Goal: Task Accomplishment & Management: Manage account settings

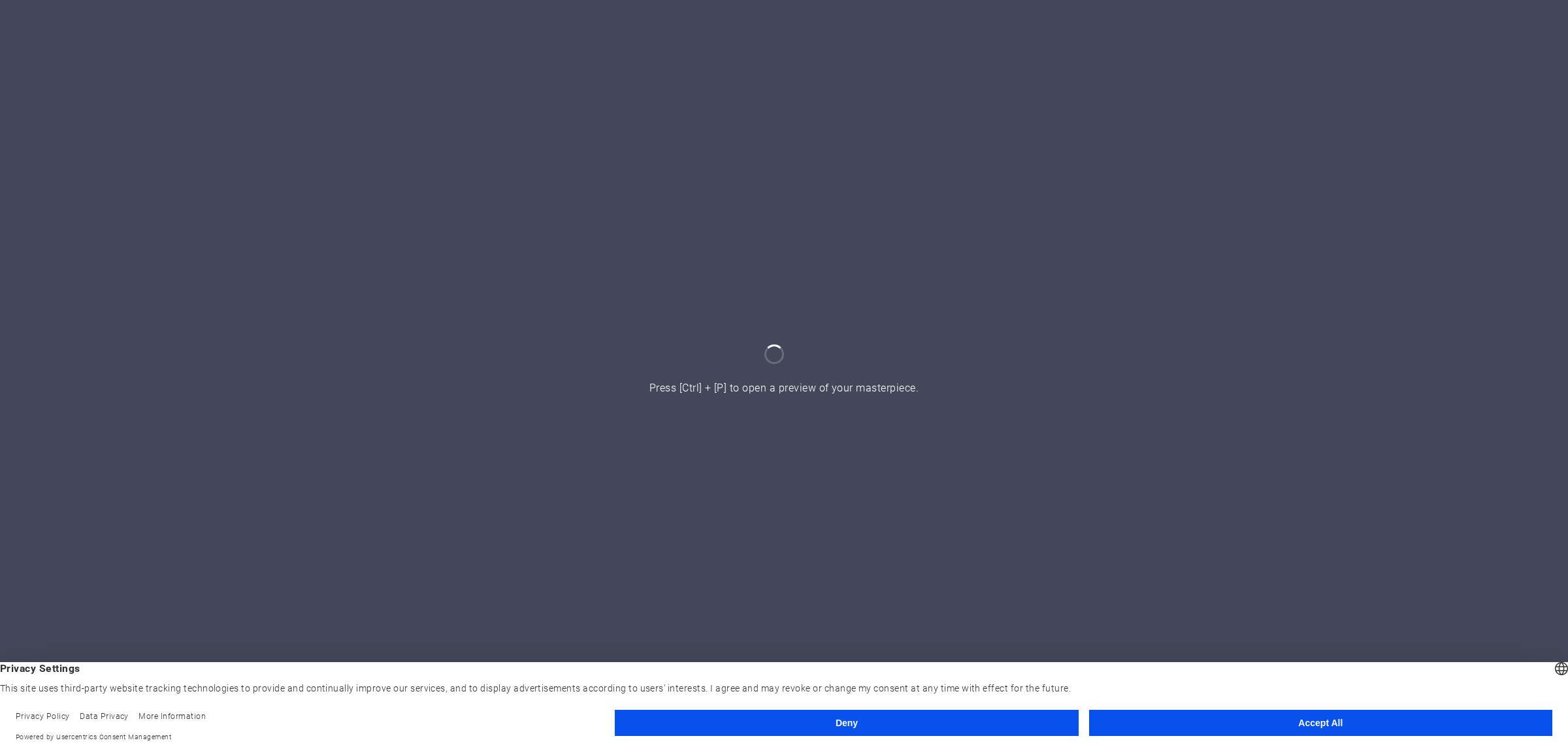
click at [1216, 722] on button "Accept All" at bounding box center [1321, 722] width 464 height 26
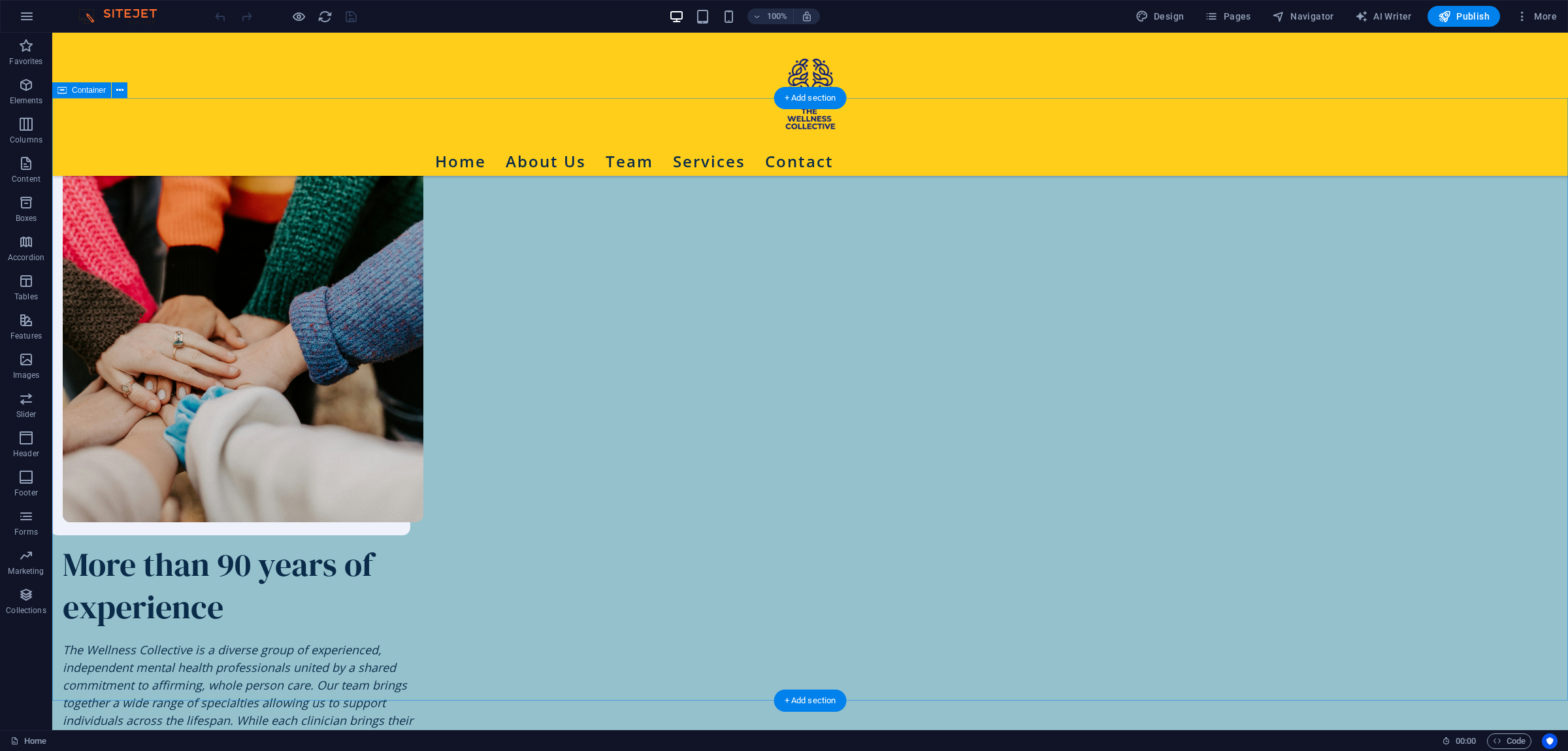
scroll to position [1647, 0]
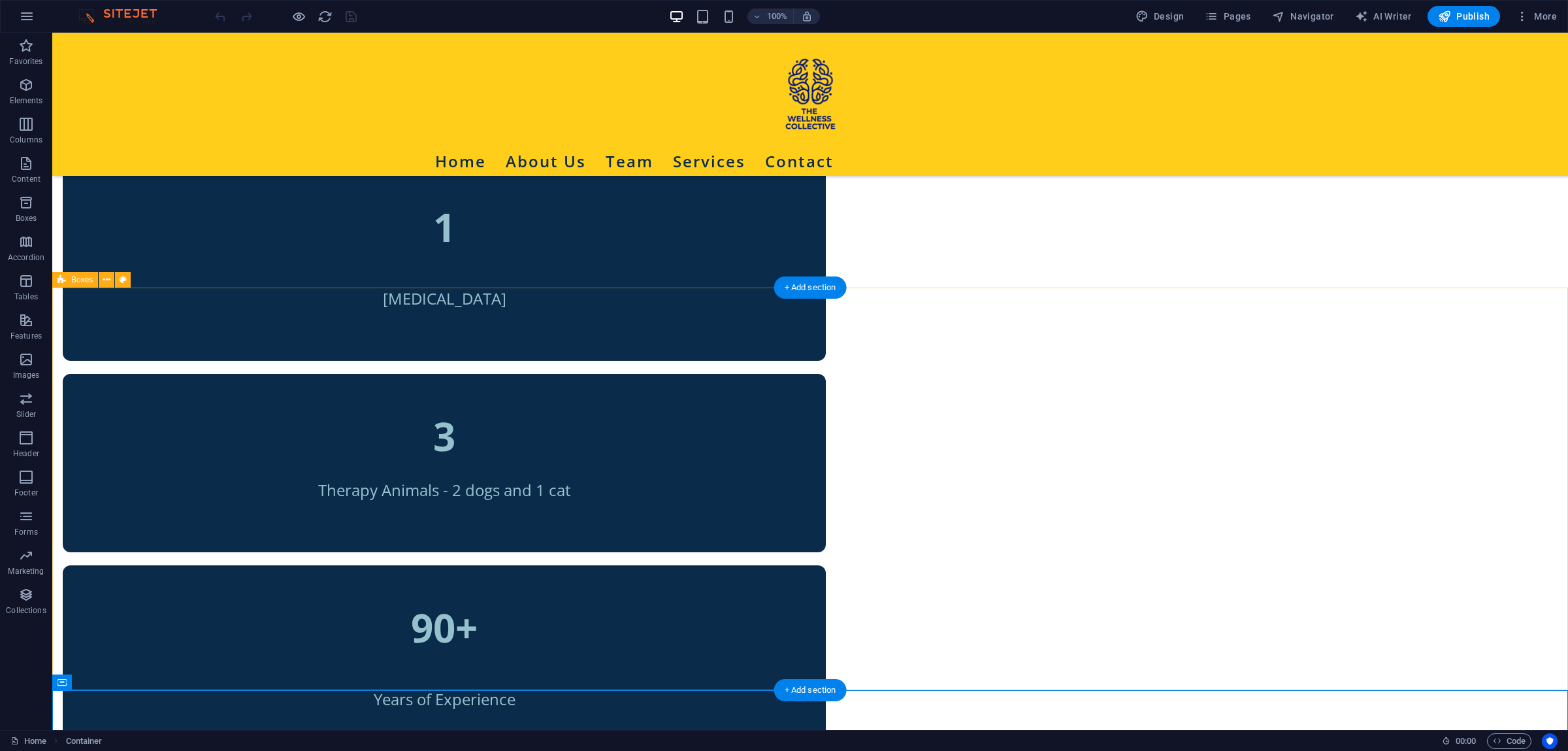
scroll to position [577, 0]
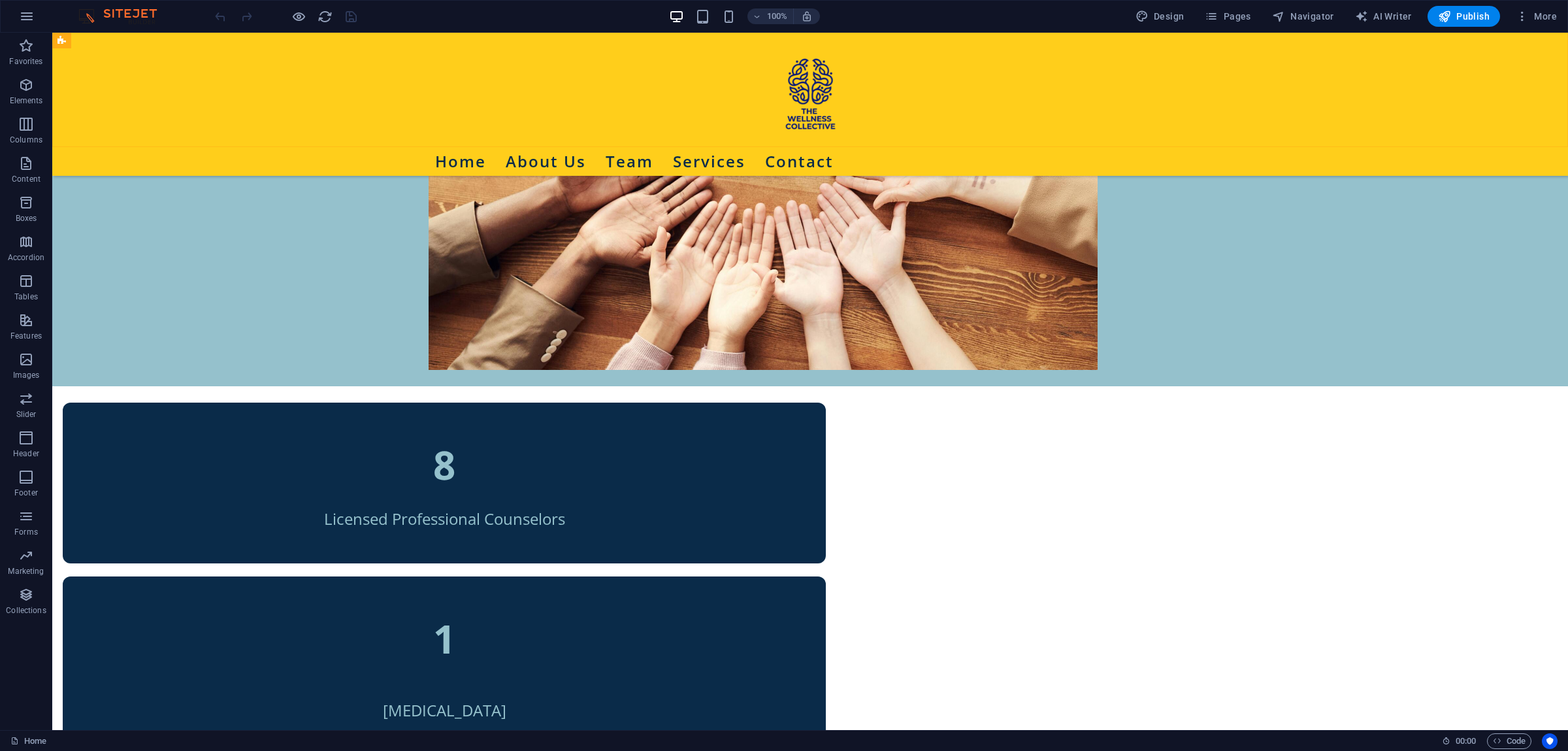
click at [336, 94] on div "Home About Us Team Services Contact" at bounding box center [810, 104] width 1515 height 143
click at [341, 95] on div "Home About Us Team Services Contact" at bounding box center [810, 104] width 1515 height 143
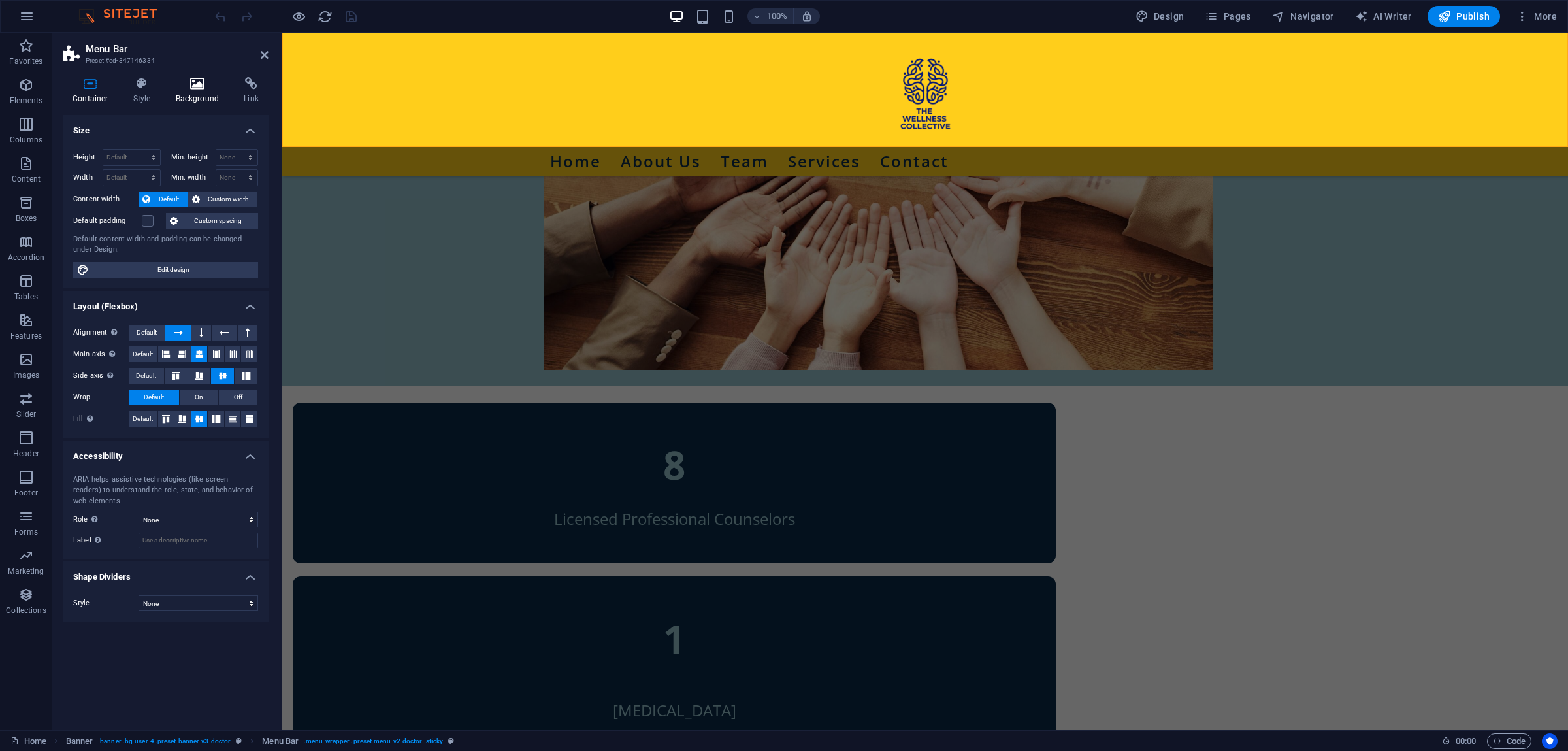
click at [201, 90] on icon at bounding box center [197, 83] width 63 height 13
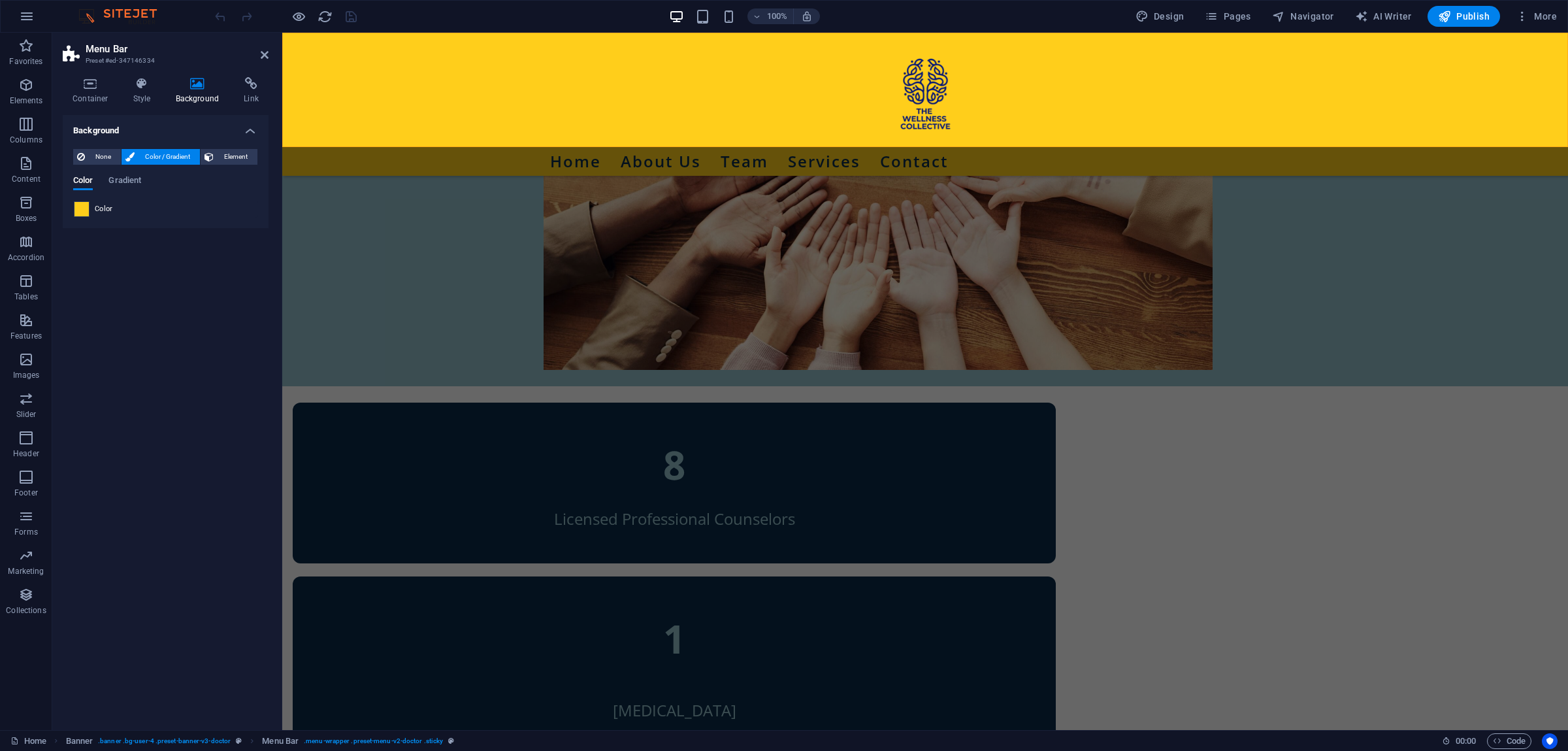
click at [82, 215] on span at bounding box center [82, 209] width 14 height 14
type input "#ffce1b"
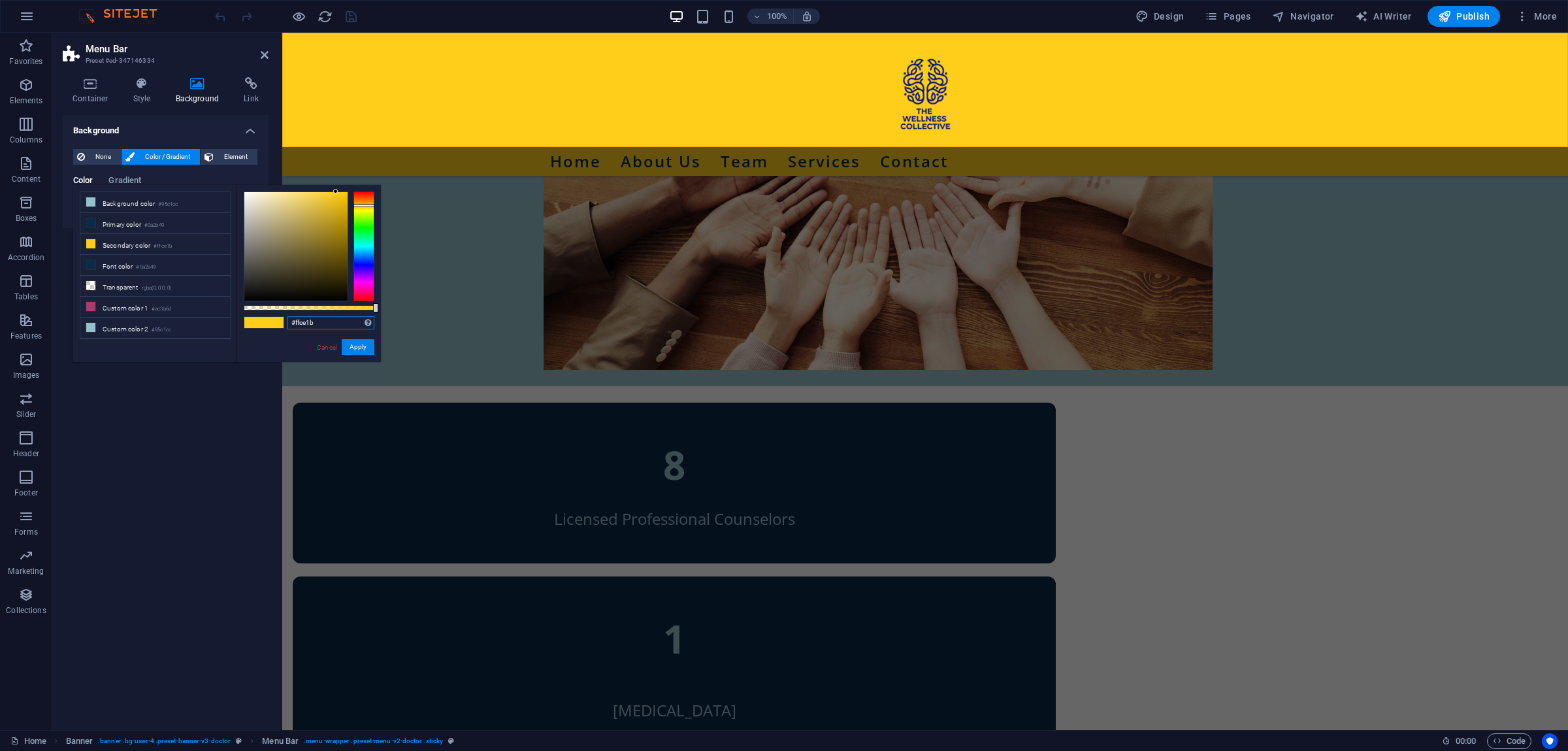
drag, startPoint x: 323, startPoint y: 322, endPoint x: 287, endPoint y: 322, distance: 36.0
click at [287, 322] on input "#ffce1b" at bounding box center [330, 323] width 86 height 13
click at [265, 54] on icon at bounding box center [264, 55] width 8 height 11
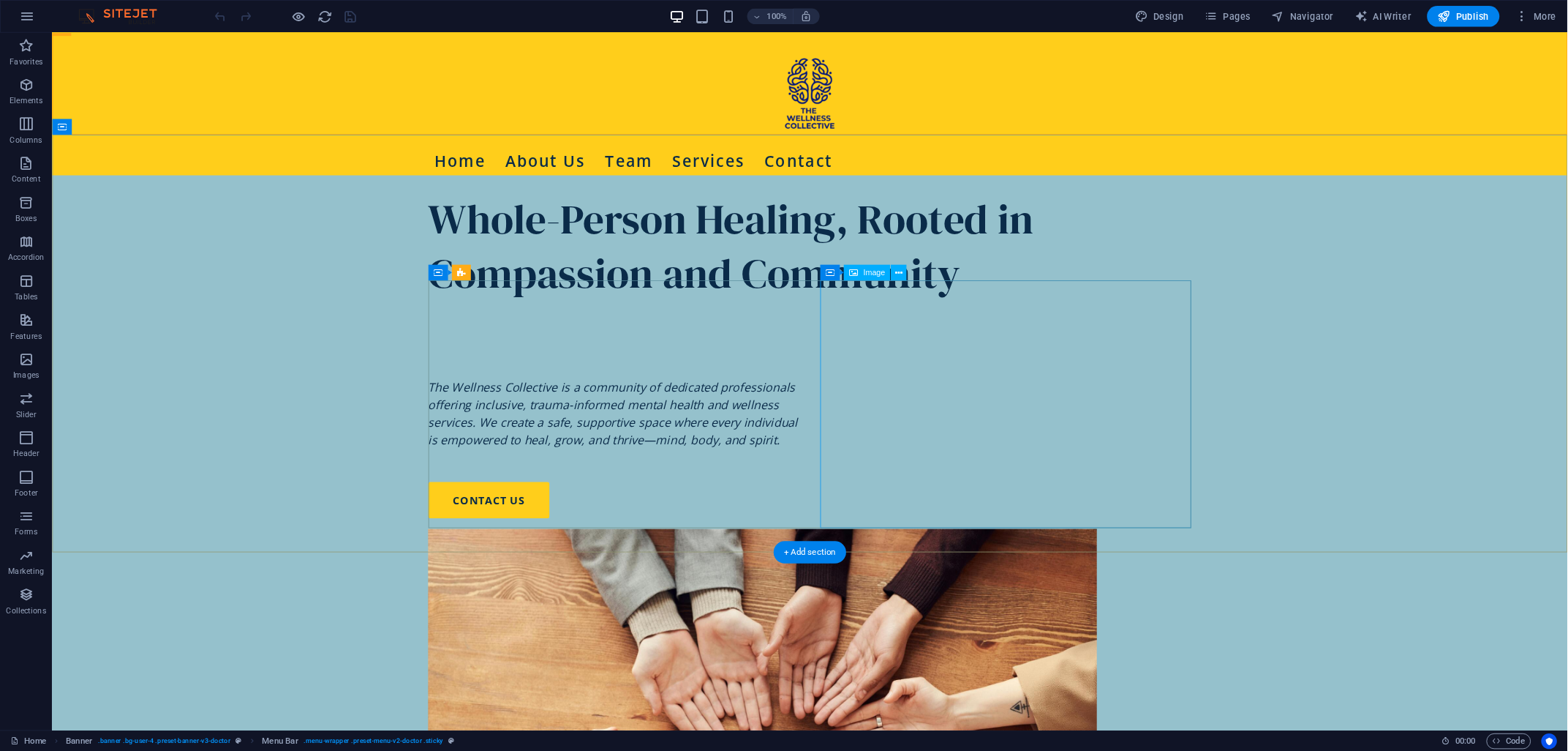
scroll to position [0, 0]
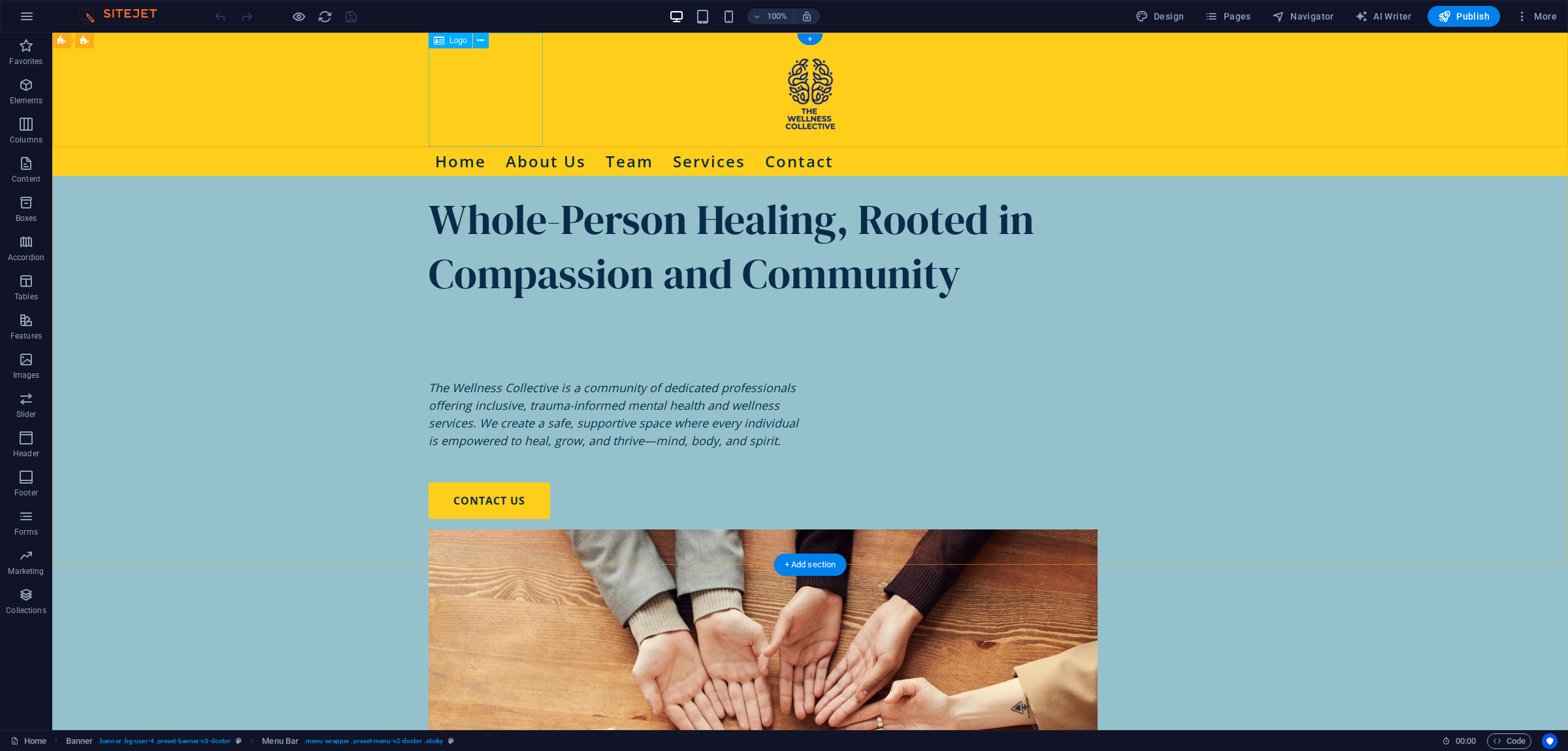
click at [480, 87] on div at bounding box center [810, 90] width 763 height 114
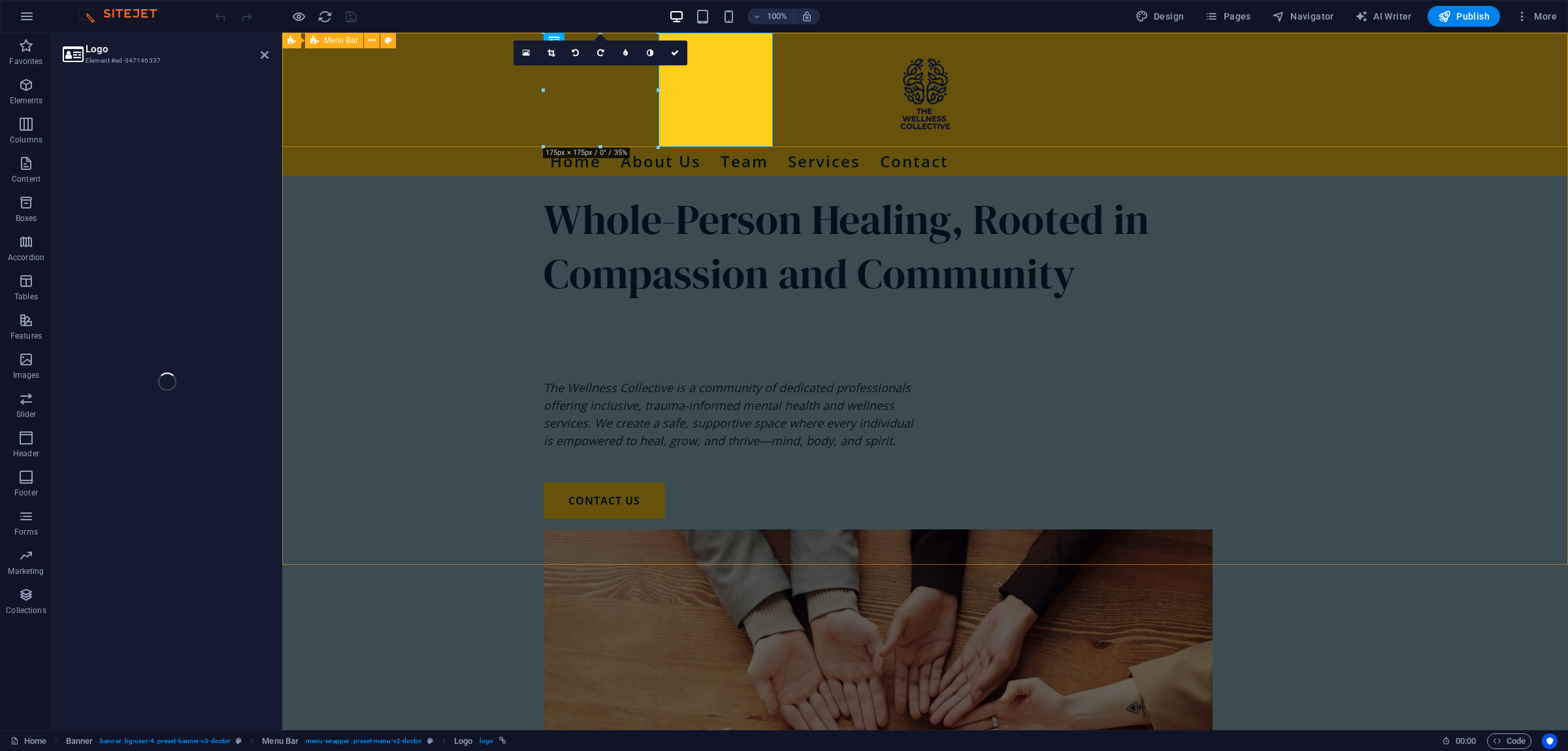
select select "px"
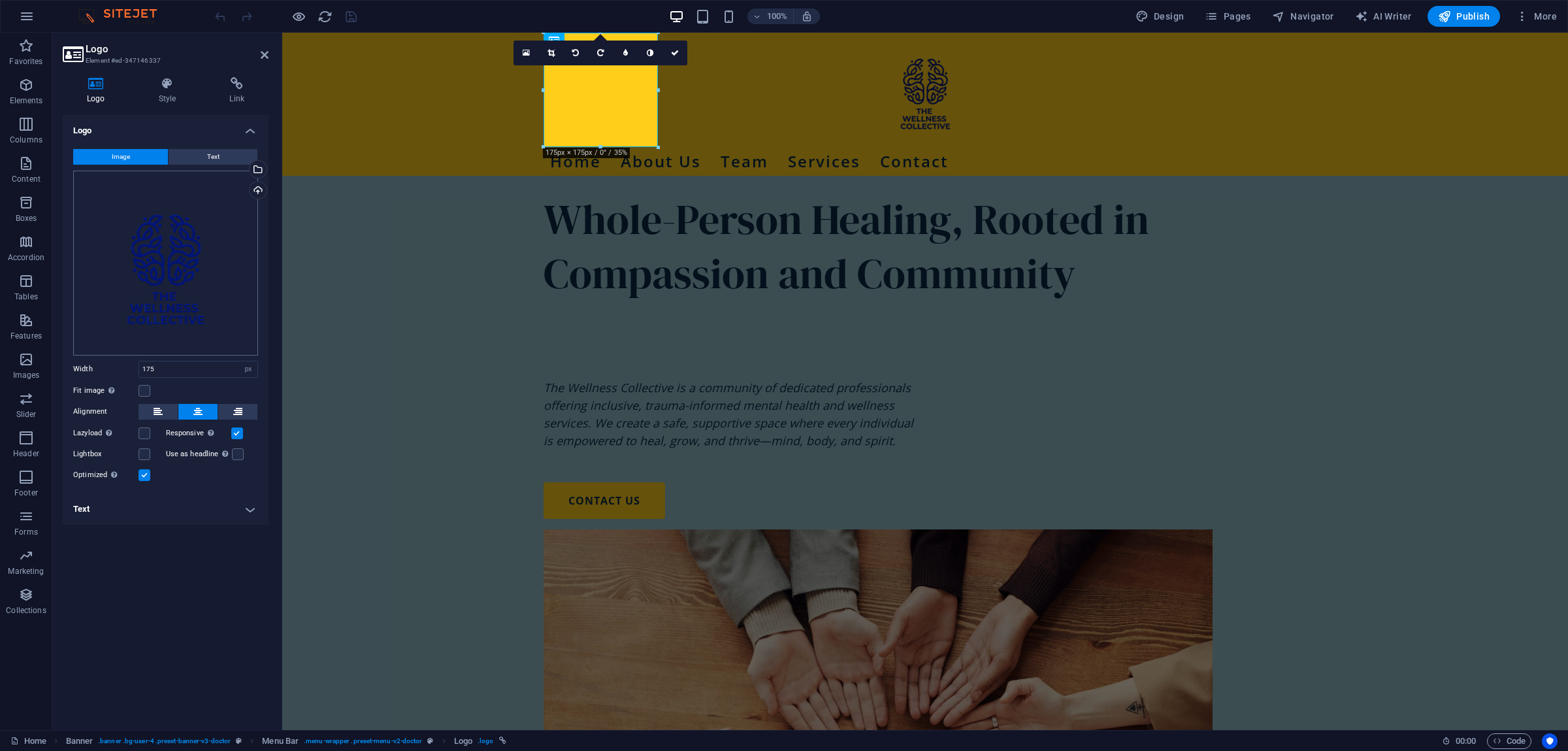
click at [156, 272] on div "Drag files here, click to choose files or select files from Files or our free s…" at bounding box center [165, 262] width 185 height 185
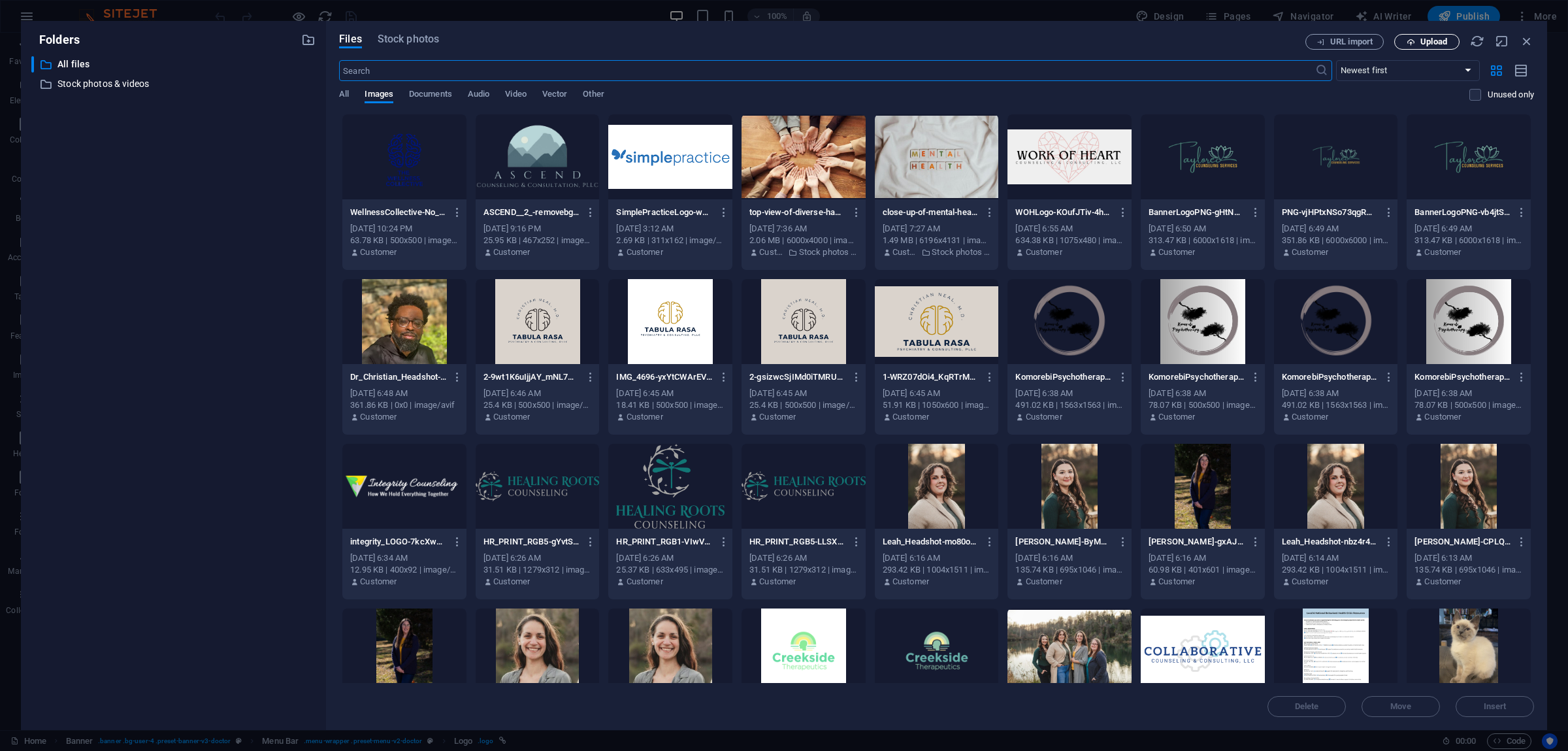
click at [1436, 38] on span "Upload" at bounding box center [1433, 42] width 27 height 8
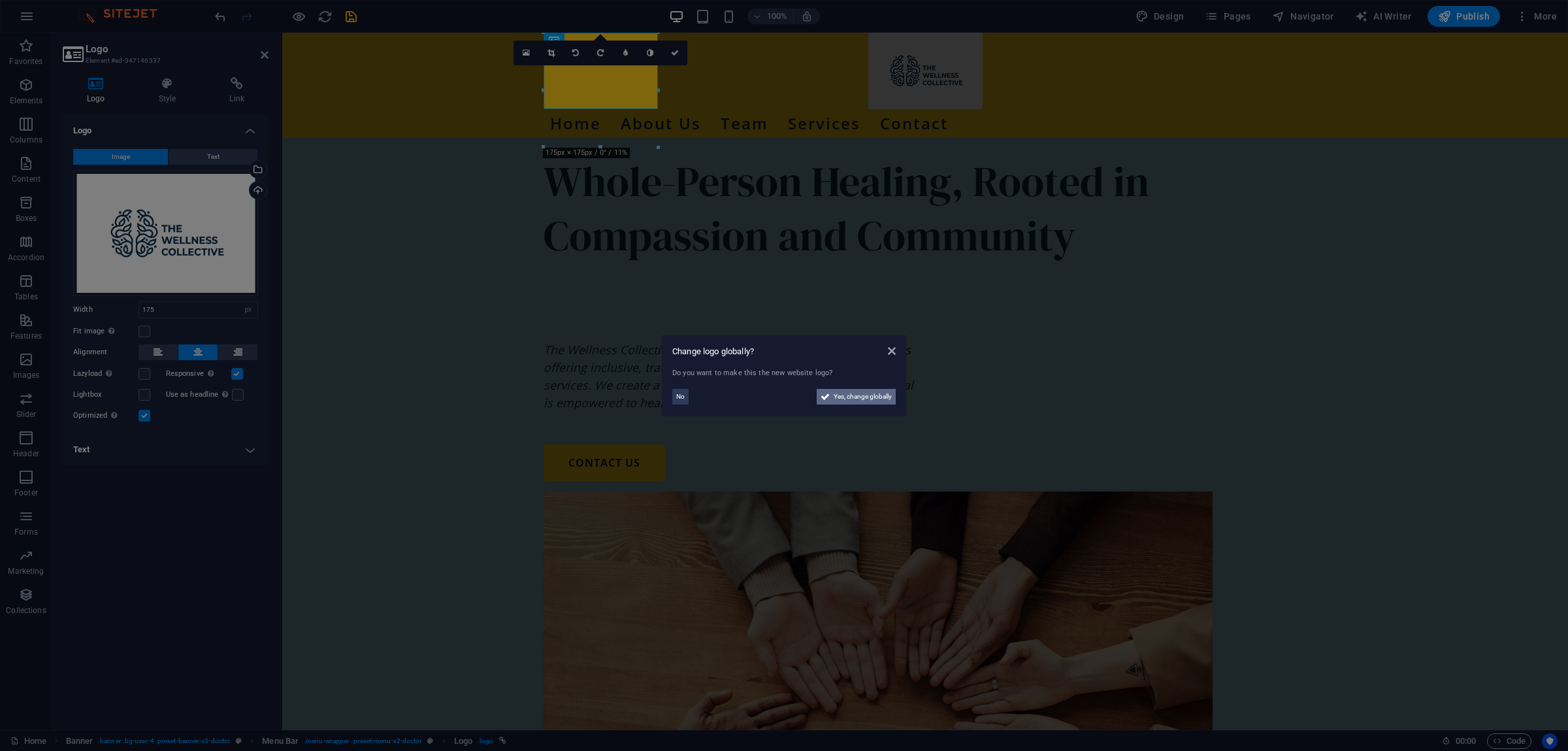
click at [836, 392] on span "Yes, change globally" at bounding box center [862, 397] width 58 height 16
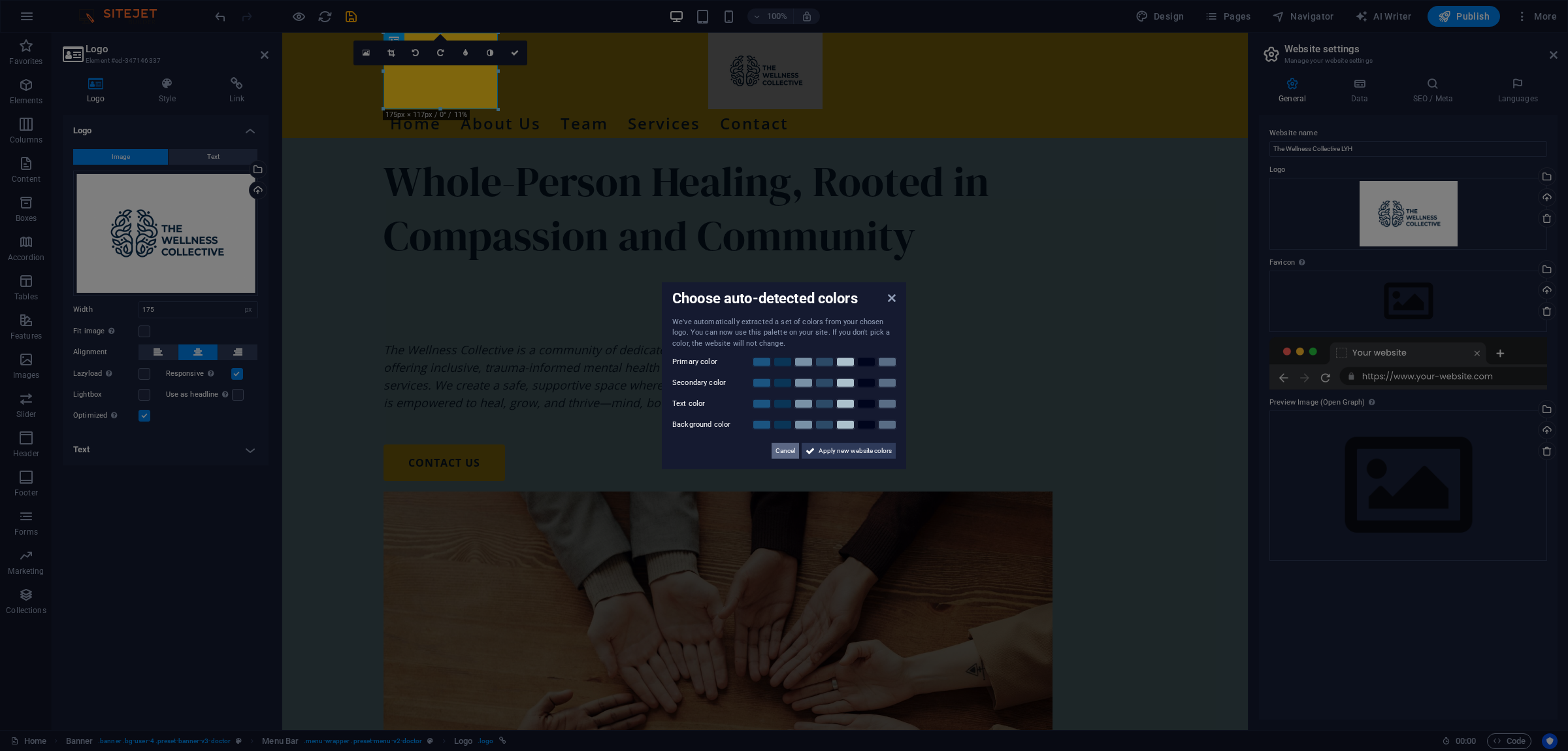
click at [784, 451] on span "Cancel" at bounding box center [785, 451] width 20 height 16
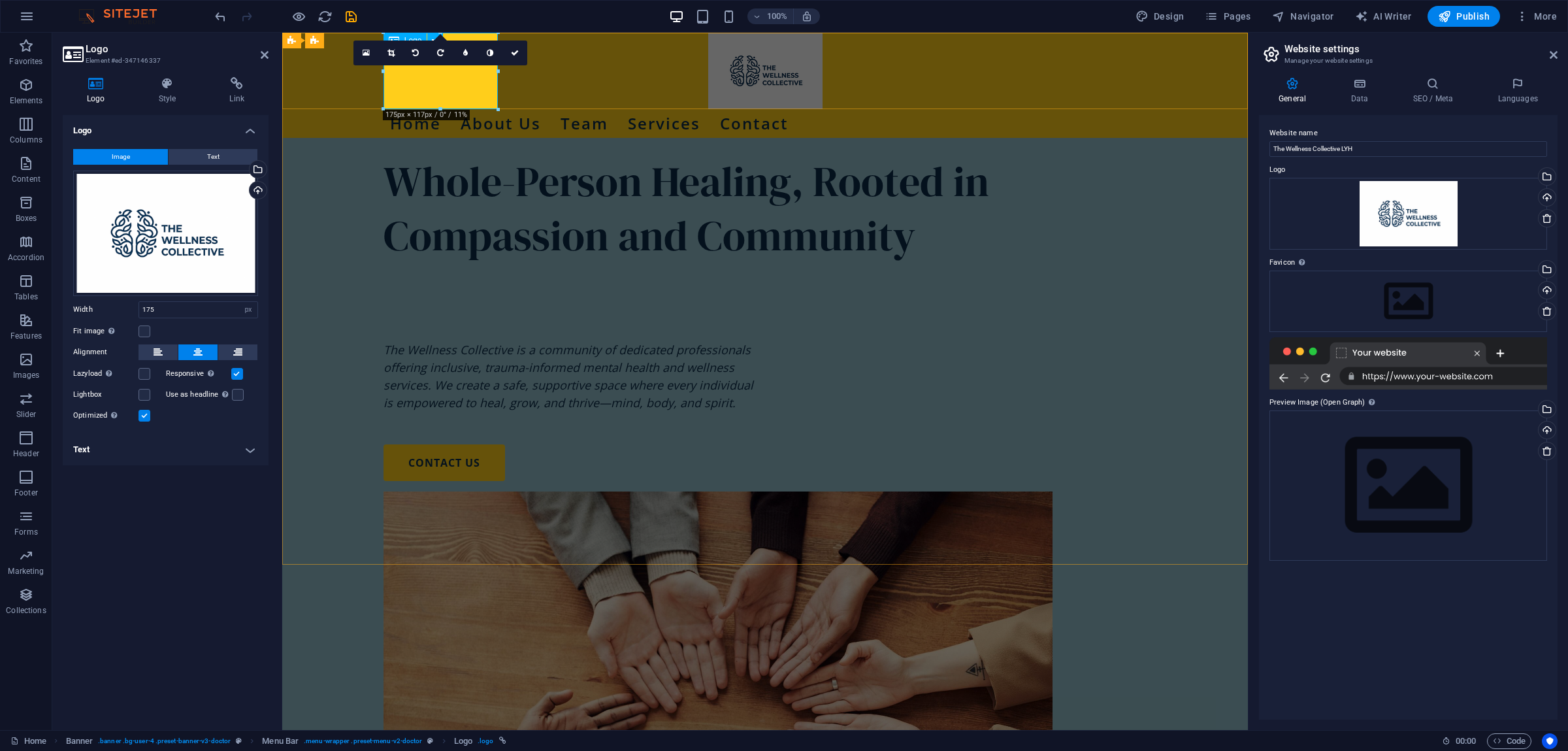
click at [448, 81] on div at bounding box center [765, 71] width 763 height 77
click at [188, 243] on div "Drag files here, click to choose files or select files from Files or our free s…" at bounding box center [165, 233] width 185 height 126
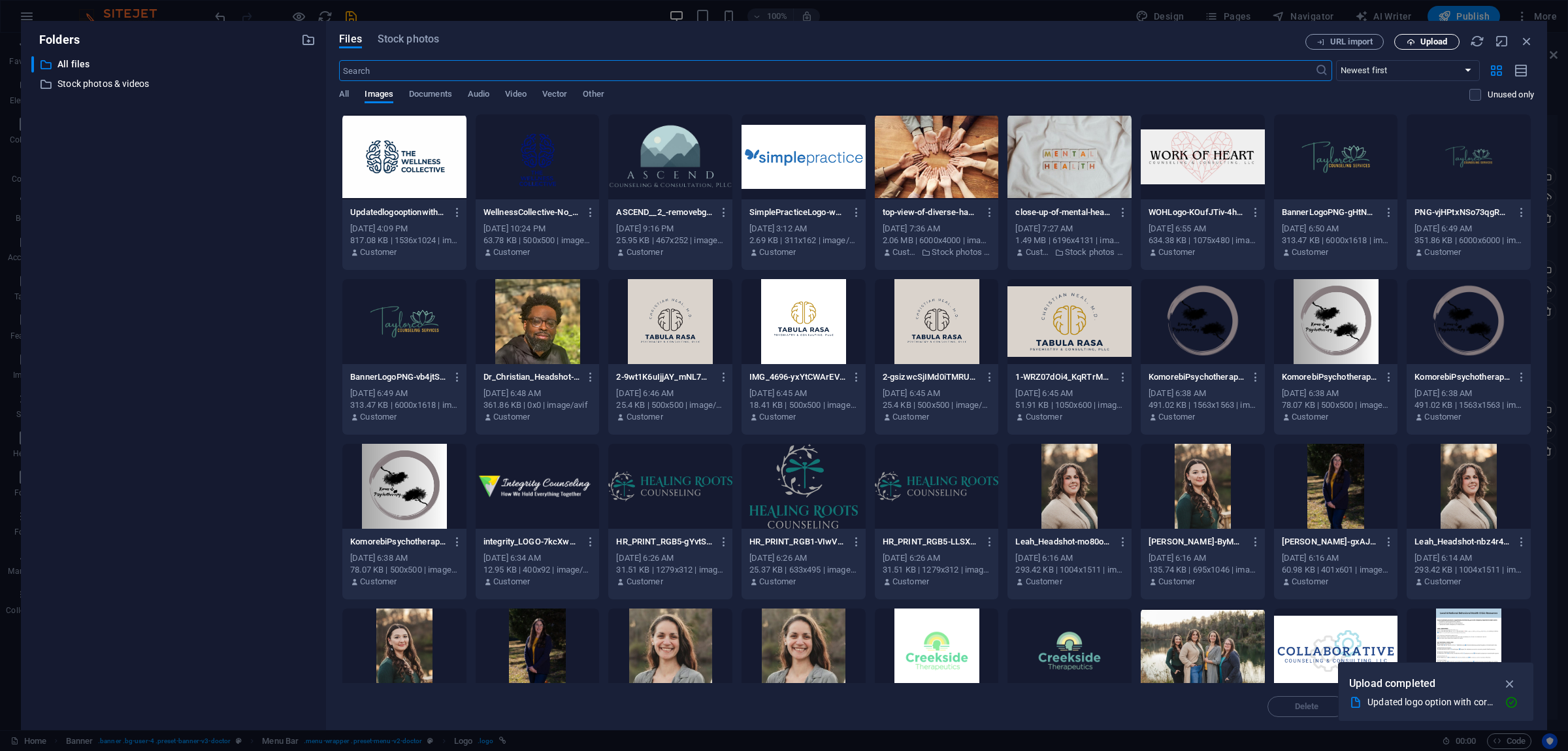
click at [1433, 45] on span "Upload" at bounding box center [1433, 42] width 27 height 8
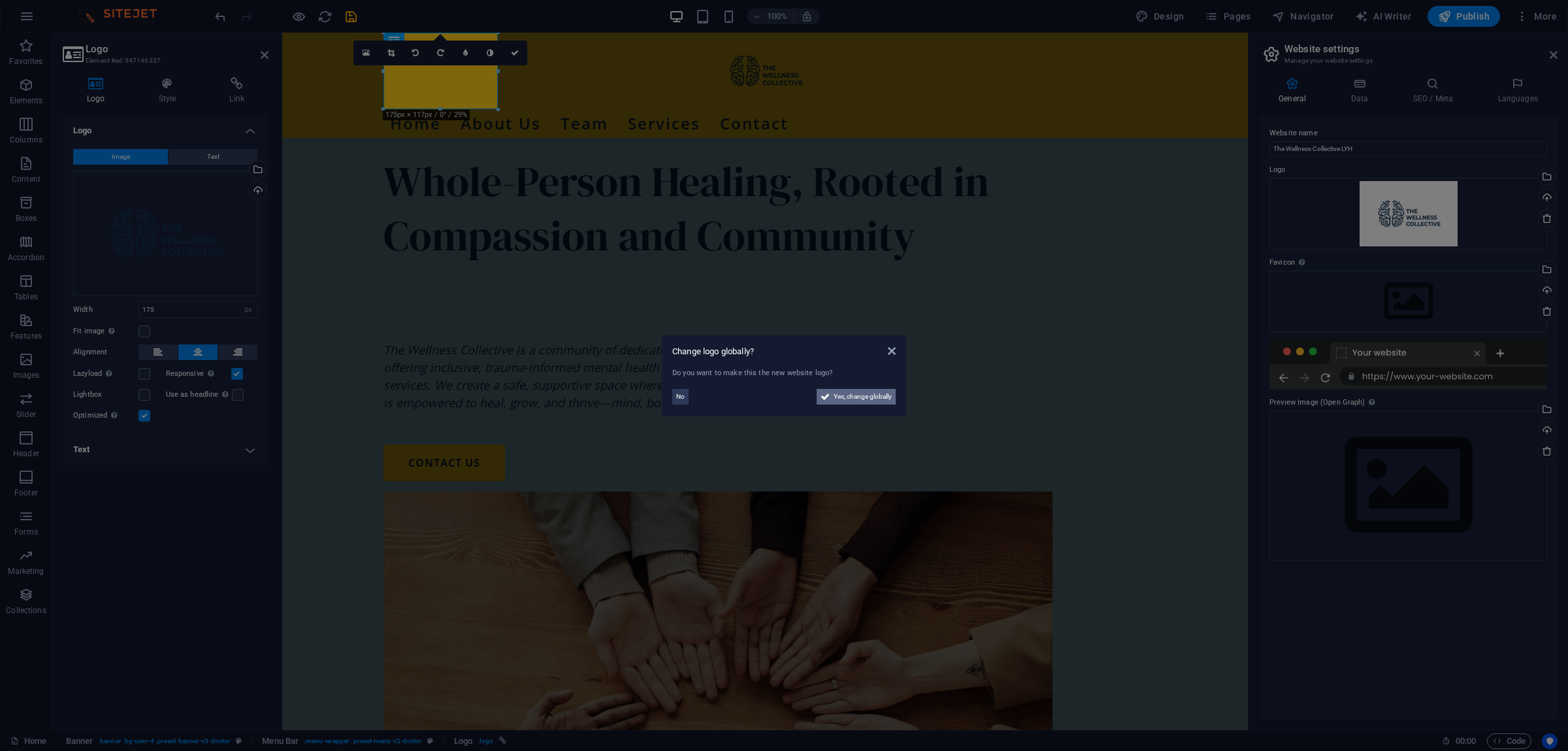
click at [846, 401] on span "Yes, change globally" at bounding box center [862, 397] width 58 height 16
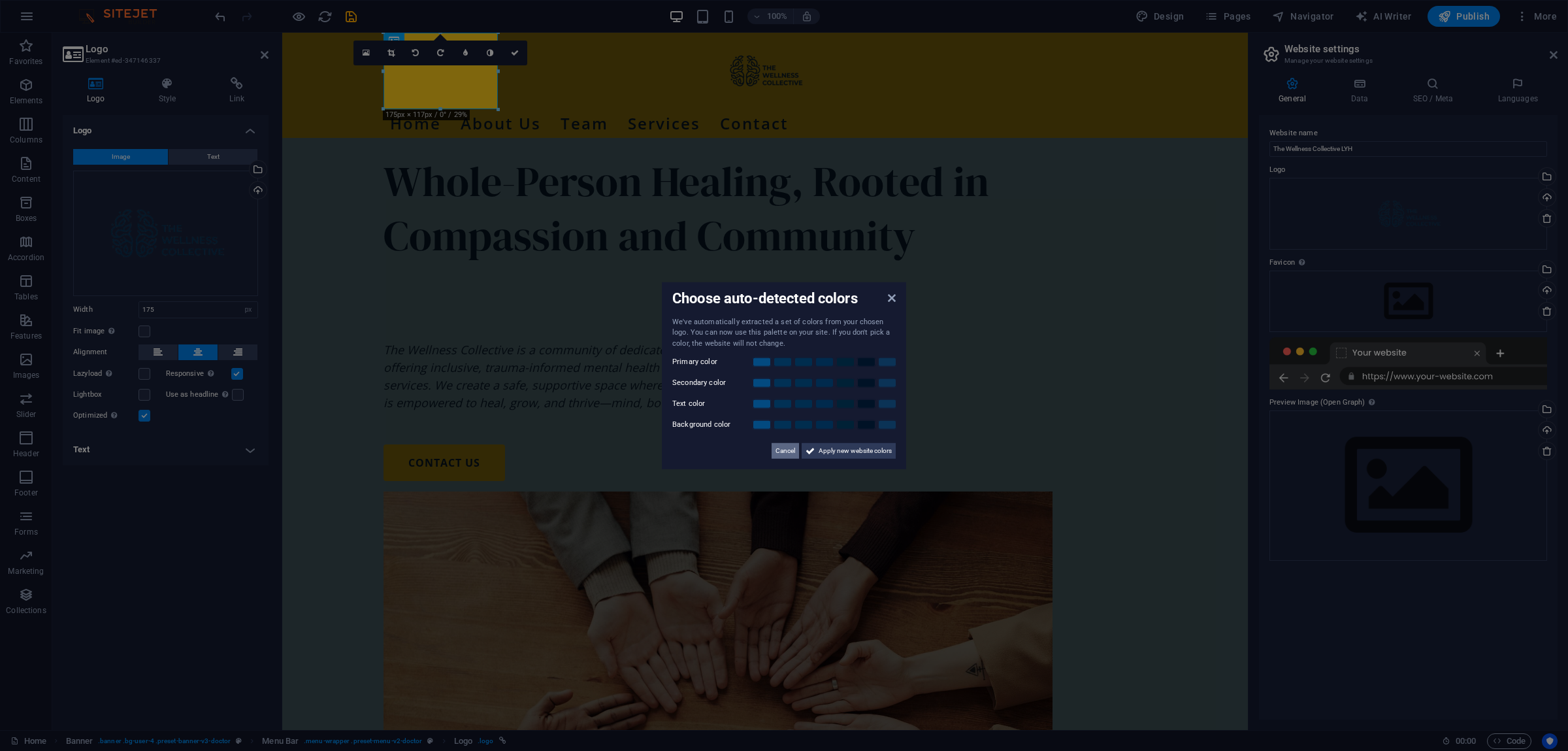
click at [791, 445] on span "Cancel" at bounding box center [785, 451] width 20 height 16
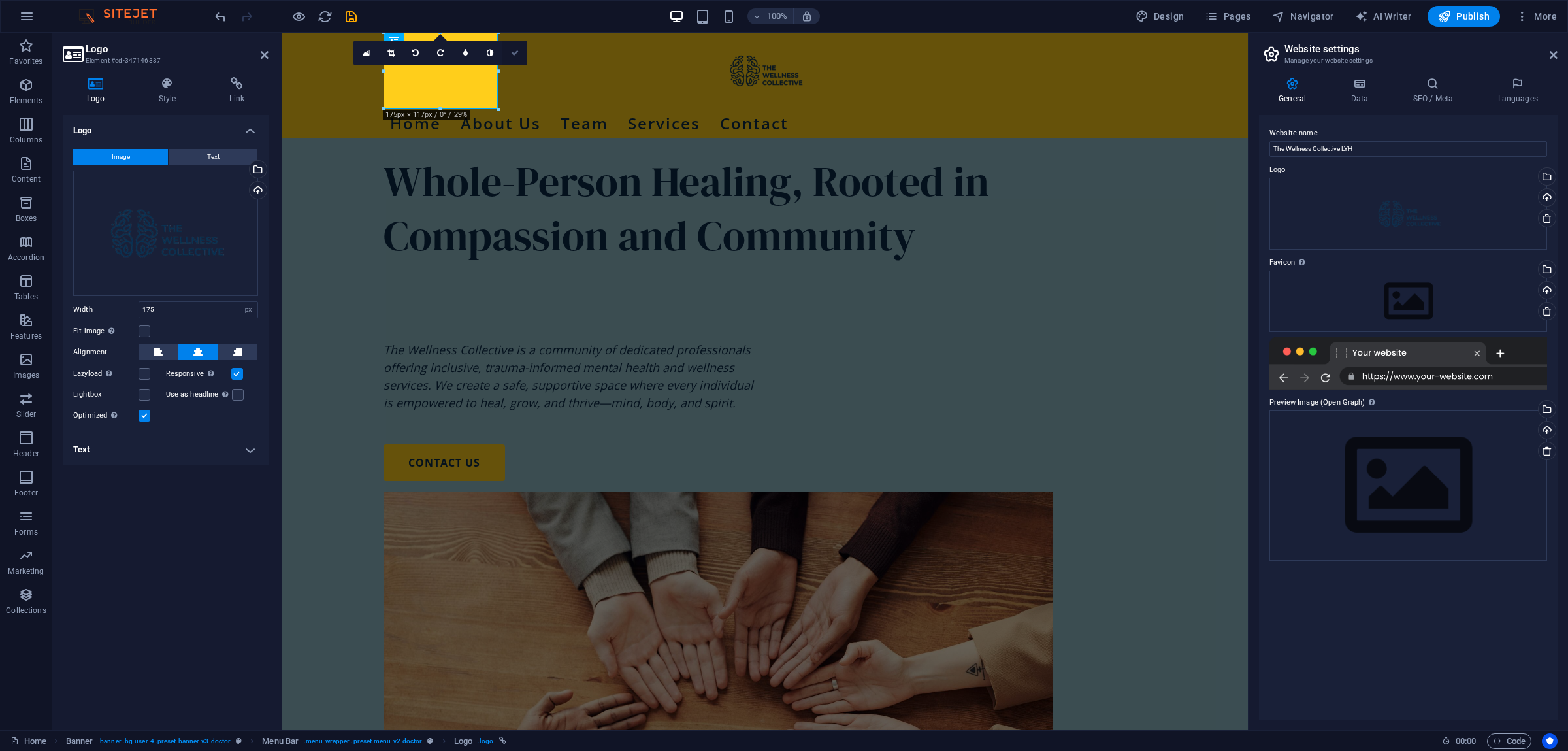
click at [518, 52] on icon at bounding box center [514, 53] width 8 height 8
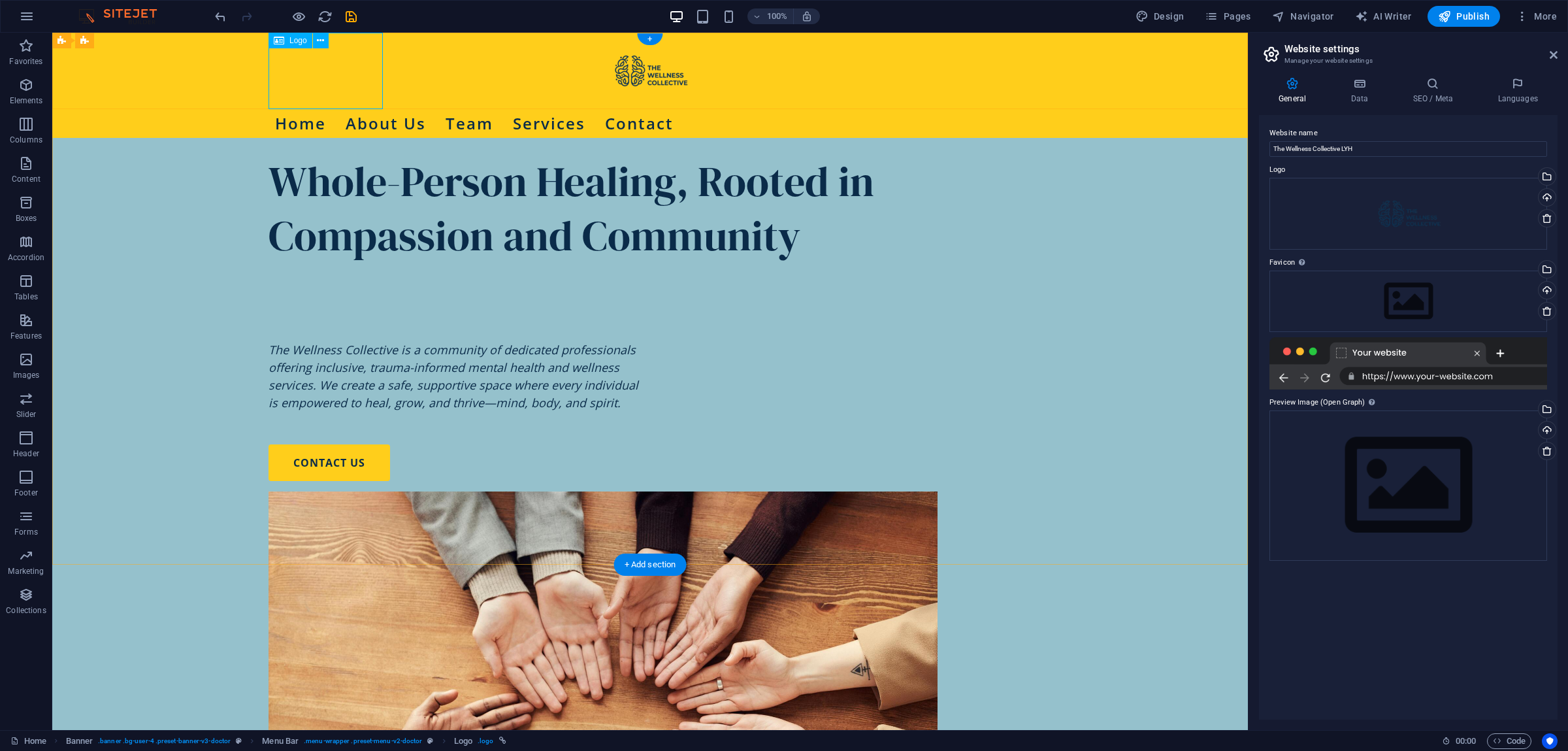
click at [309, 77] on div at bounding box center [650, 71] width 763 height 77
select select "px"
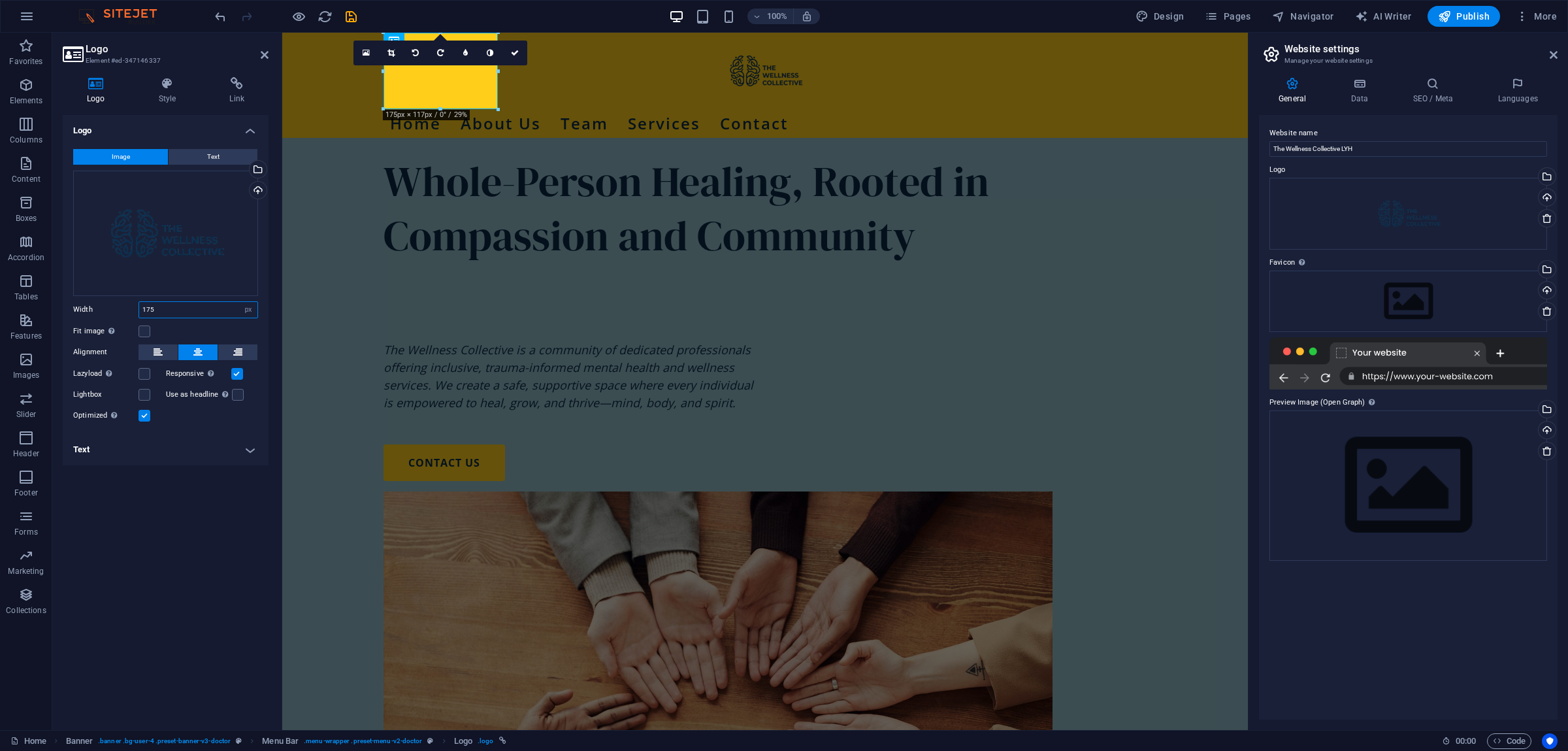
click at [179, 310] on input "175" at bounding box center [198, 310] width 119 height 16
click at [145, 330] on label at bounding box center [144, 331] width 12 height 12
click at [0, 0] on input "Fit image Automatically fit image to a fixed width and height" at bounding box center [0, 0] width 0 height 0
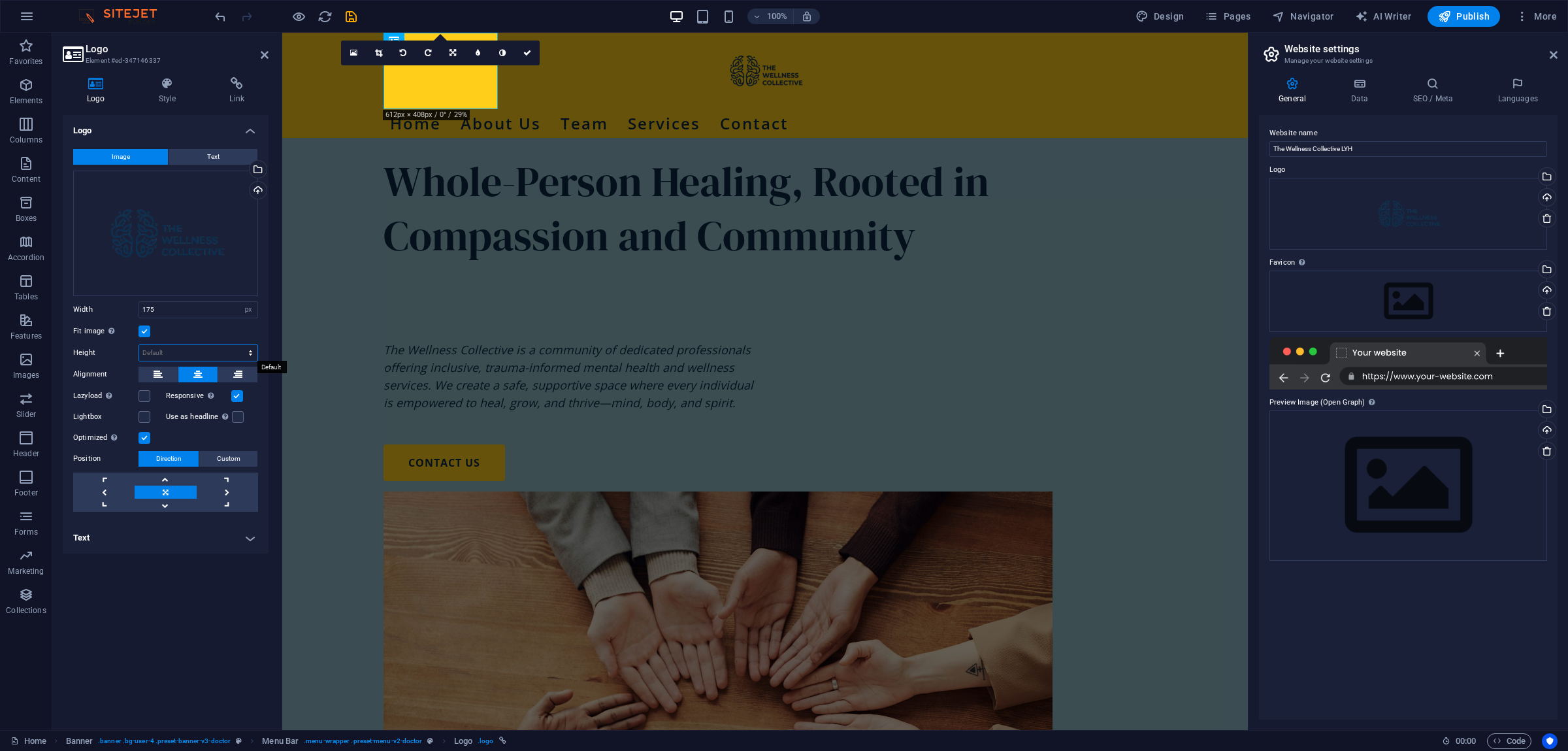
click at [139, 345] on select "Default auto px" at bounding box center [198, 353] width 119 height 16
select select "px"
click option "px" at bounding box center [0, 0] width 0 height 0
click at [180, 355] on input "117" at bounding box center [198, 353] width 119 height 16
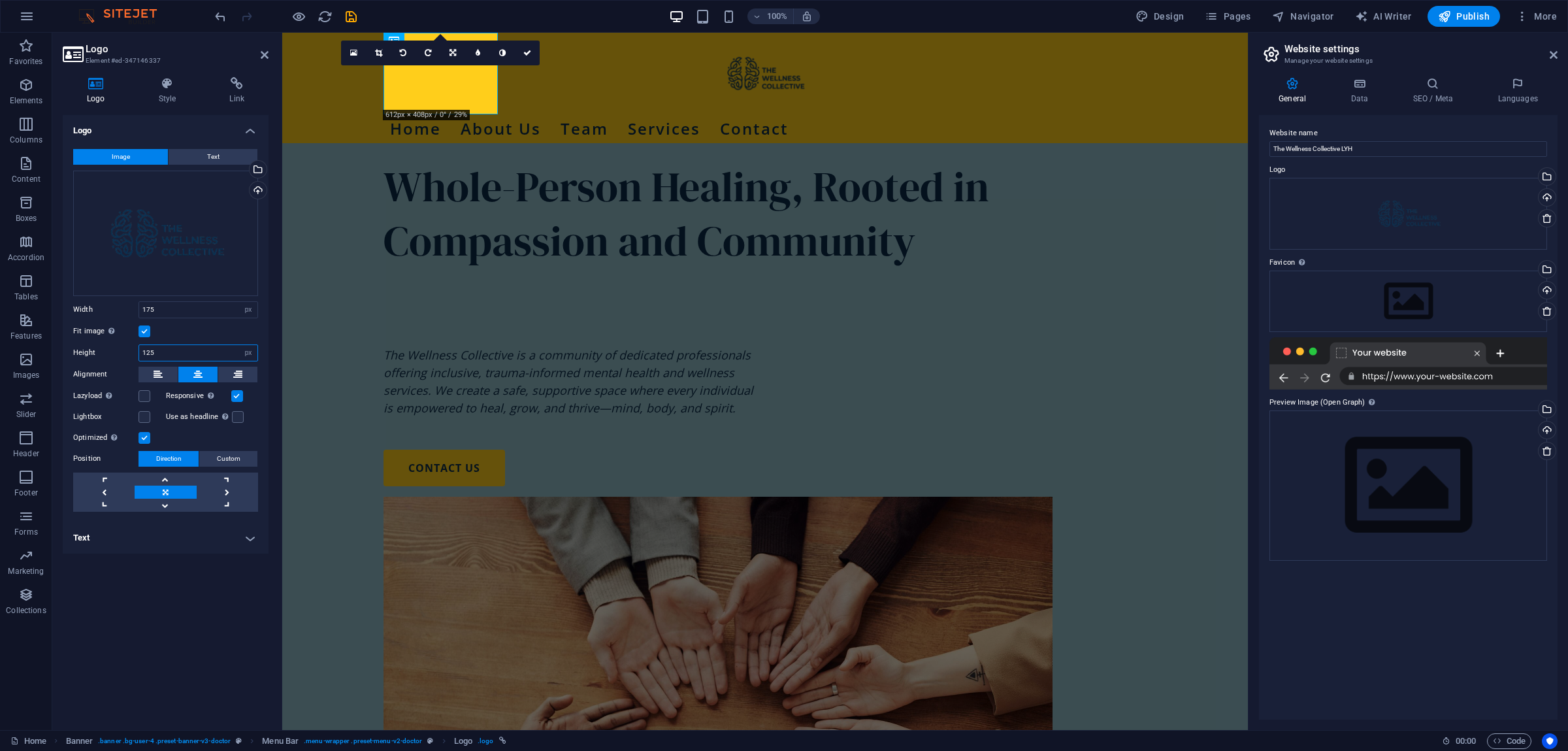
click at [187, 353] on input "125" at bounding box center [198, 353] width 119 height 16
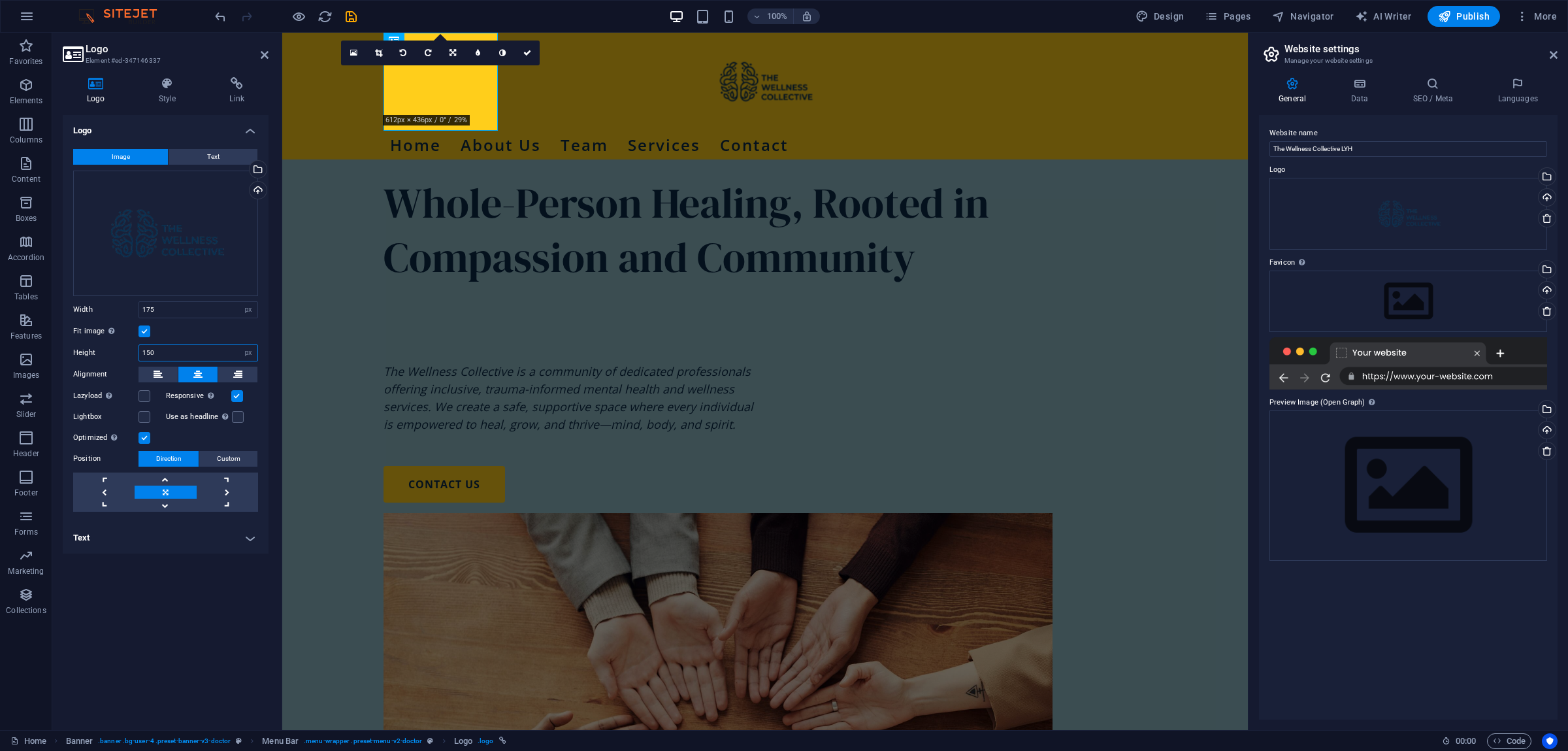
click at [172, 347] on input "150" at bounding box center [198, 353] width 119 height 16
type input "125"
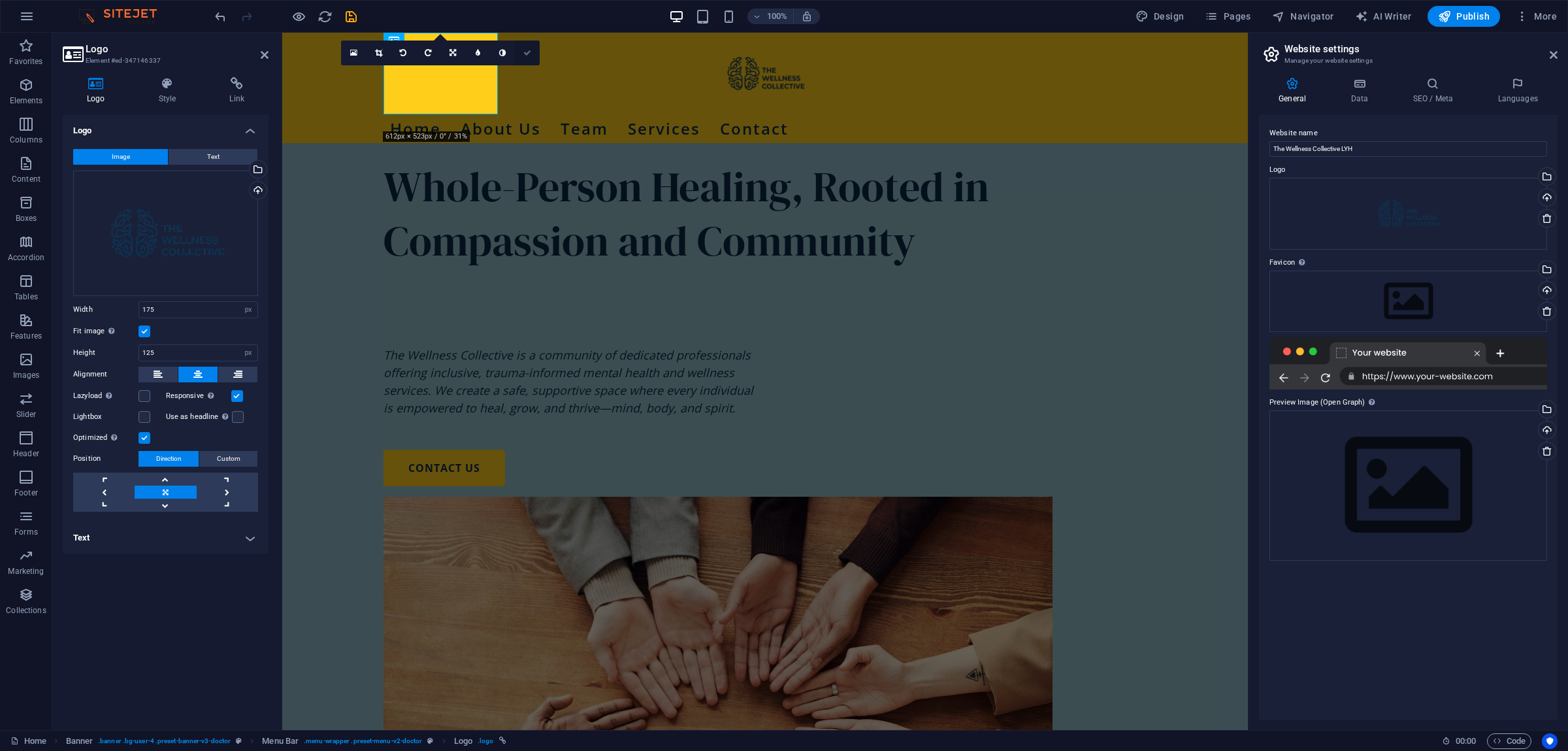
click at [528, 48] on link at bounding box center [528, 53] width 25 height 25
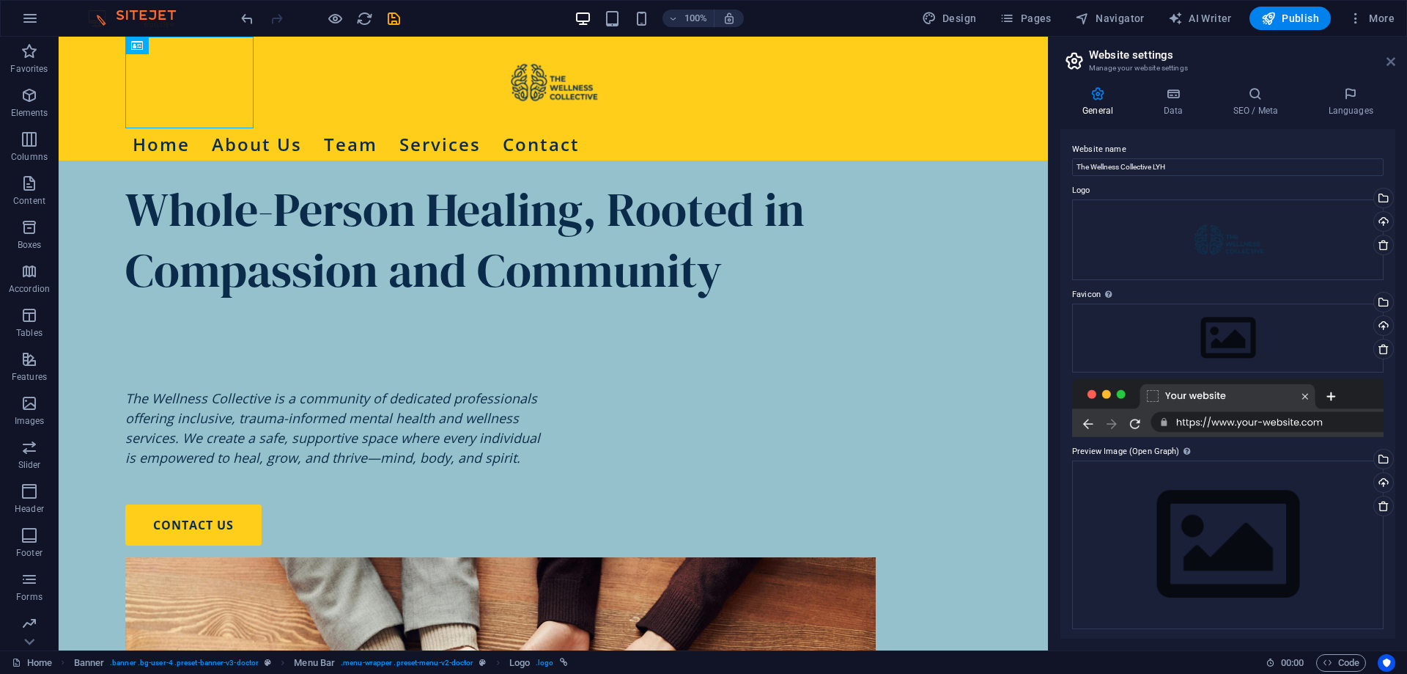
click at [1389, 57] on icon at bounding box center [1391, 62] width 9 height 12
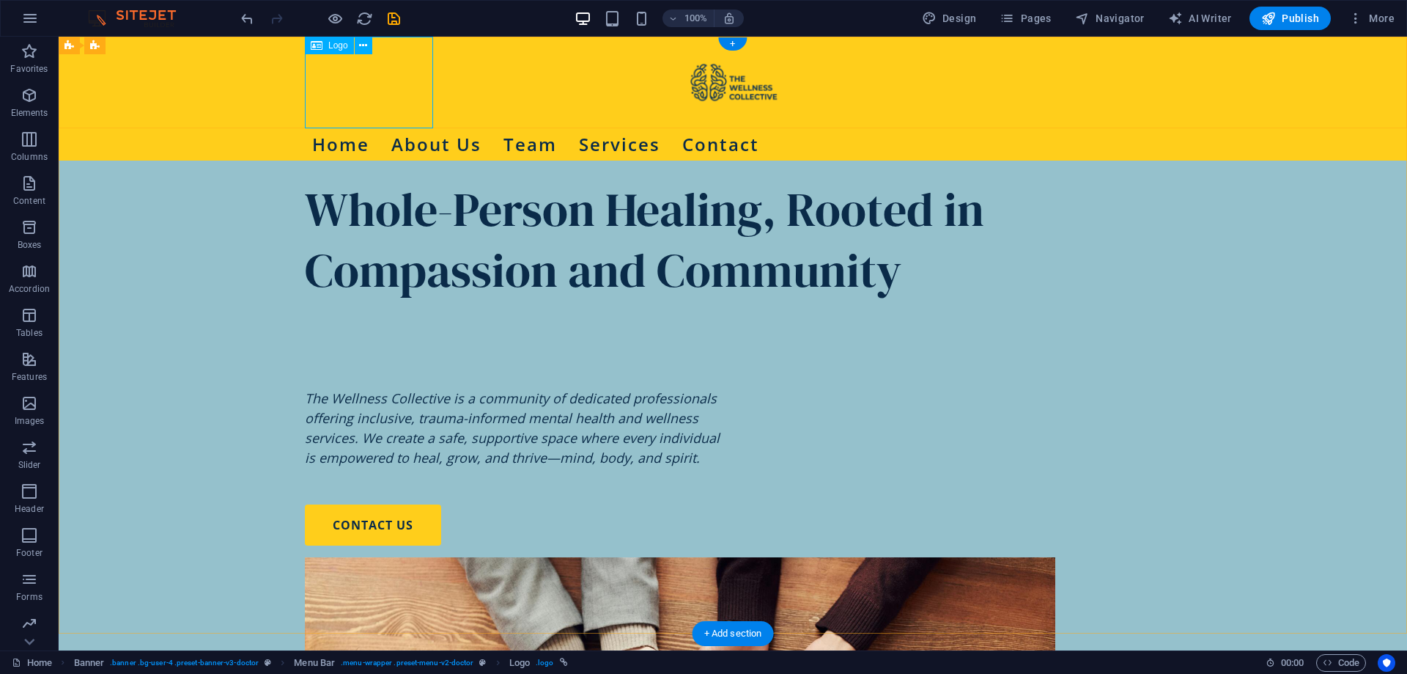
click at [391, 84] on div at bounding box center [733, 83] width 856 height 92
click at [370, 87] on div at bounding box center [733, 83] width 856 height 92
select select "px"
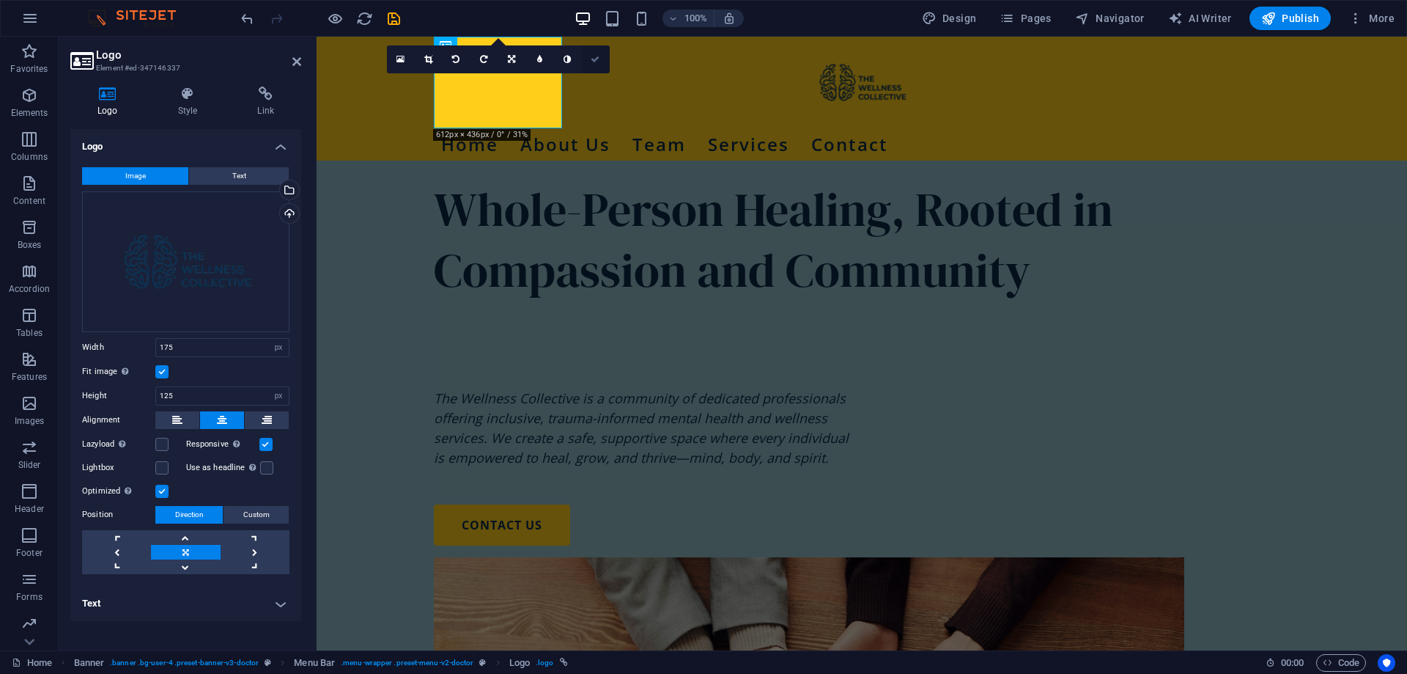
click at [594, 57] on icon at bounding box center [595, 59] width 9 height 9
